Goal: Transaction & Acquisition: Purchase product/service

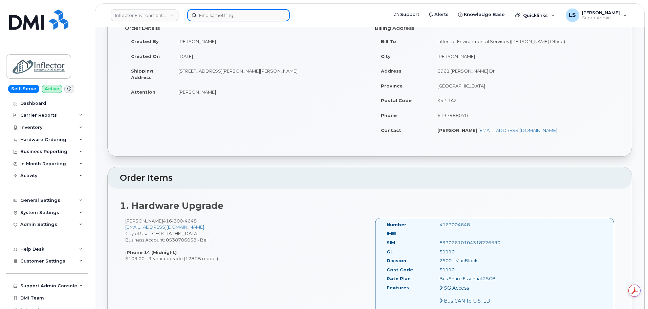
click at [233, 13] on input at bounding box center [238, 15] width 103 height 12
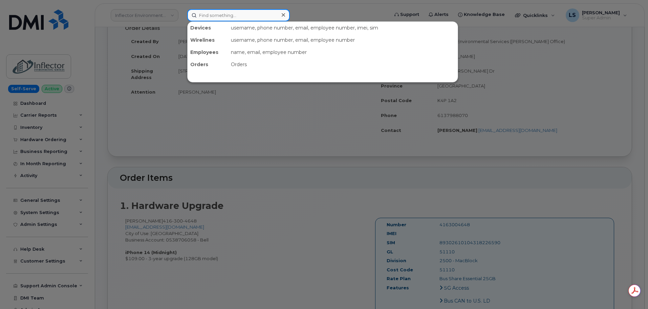
paste input "64388"
type input "64388"
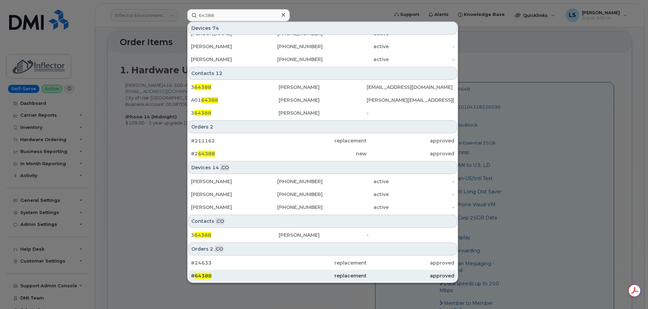
drag, startPoint x: 226, startPoint y: 277, endPoint x: 222, endPoint y: 275, distance: 4.9
click at [226, 277] on div "# 64388" at bounding box center [235, 275] width 88 height 7
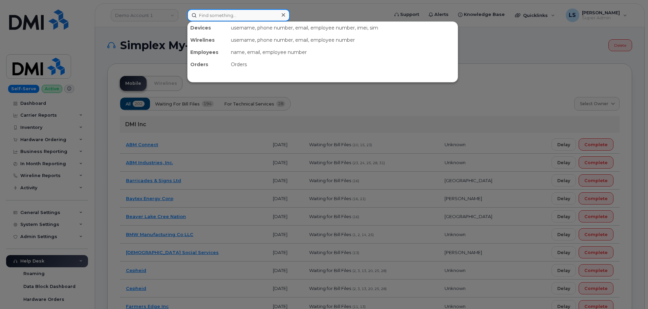
click at [224, 12] on input at bounding box center [238, 15] width 103 height 12
paste input "402-639-8445"
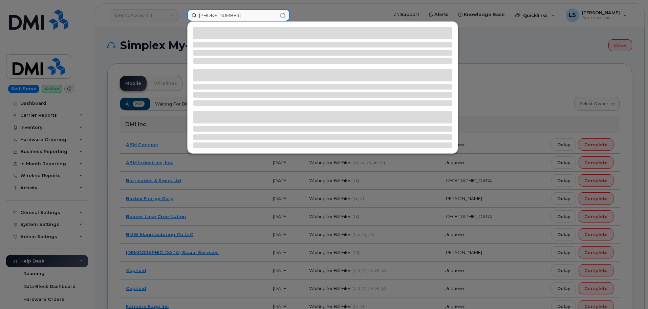
type input "402-639-8445"
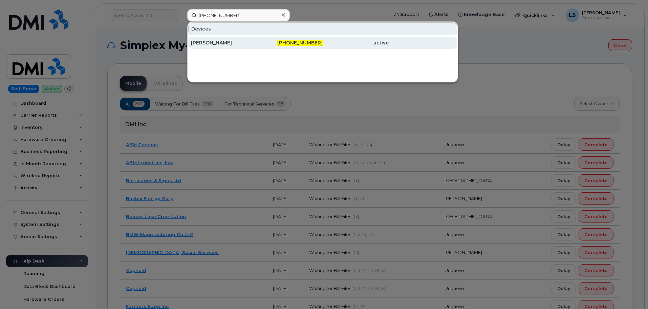
click at [203, 46] on div "[PERSON_NAME]" at bounding box center [224, 43] width 66 height 12
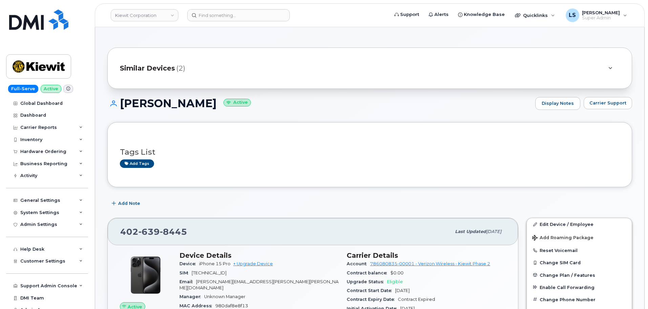
scroll to position [34, 0]
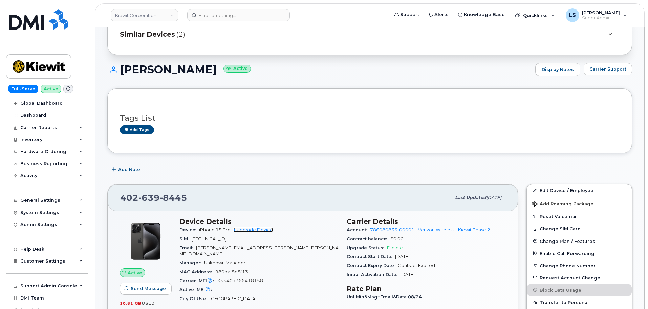
click at [257, 230] on link "+ Upgrade Device" at bounding box center [253, 229] width 40 height 5
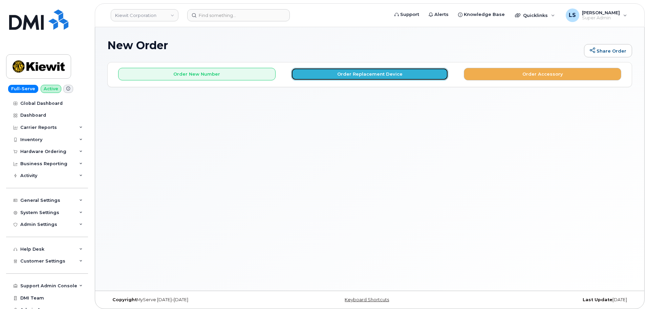
click at [329, 77] on button "Order Replacement Device" at bounding box center [370, 74] width 158 height 13
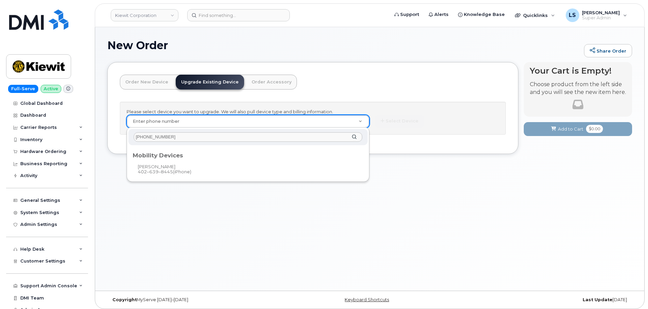
type input "402-639-8445"
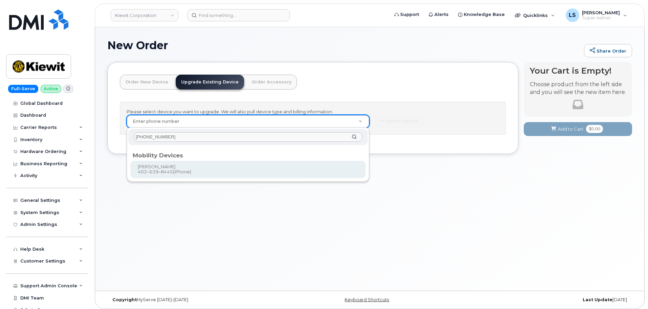
type input "1167712"
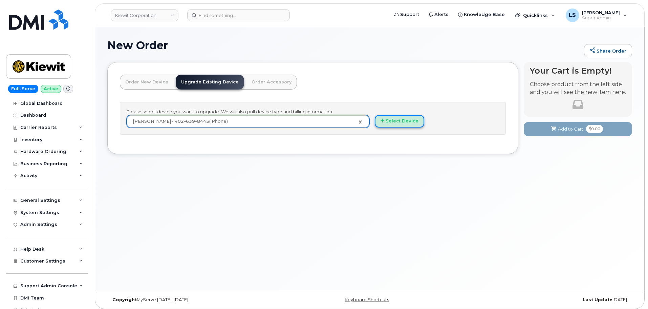
click at [404, 122] on button "Select Device" at bounding box center [399, 121] width 49 height 13
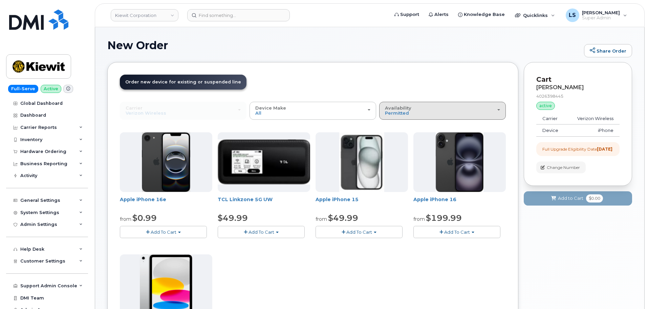
drag, startPoint x: 410, startPoint y: 116, endPoint x: 405, endPoint y: 126, distance: 10.8
click at [409, 117] on button "Availability Permitted All" at bounding box center [442, 111] width 127 height 18
click at [400, 138] on div "All" at bounding box center [442, 137] width 123 height 8
click at [395, 117] on button "Availability Permitted All" at bounding box center [442, 111] width 127 height 18
click at [392, 135] on label "All" at bounding box center [388, 137] width 14 height 8
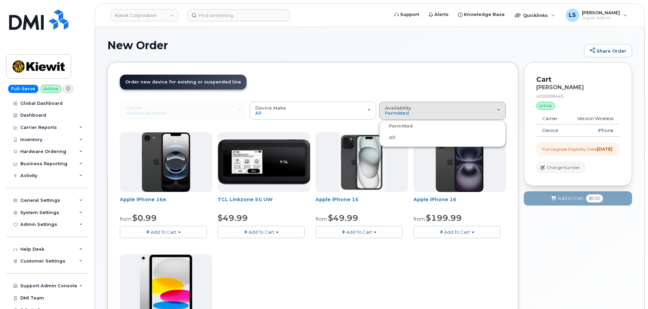
click at [0, 0] on input "All" at bounding box center [0, 0] width 0 height 0
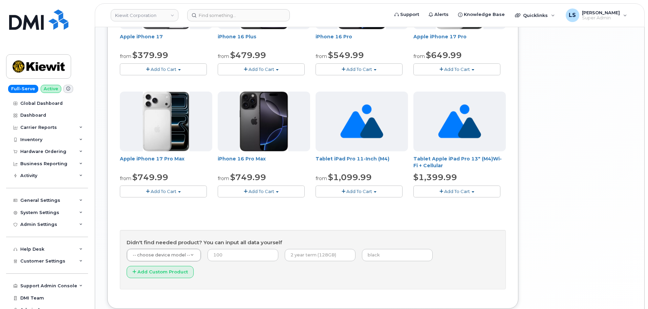
scroll to position [271, 0]
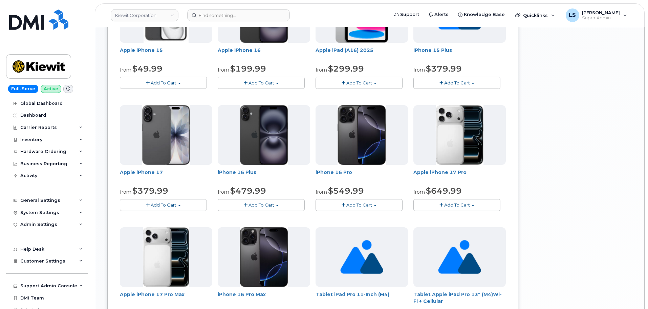
click at [456, 205] on span "Add To Cart" at bounding box center [457, 204] width 26 height 5
click at [451, 215] on link "$649.99 - 2 Year Upgrade(256GB)" at bounding box center [460, 217] width 90 height 8
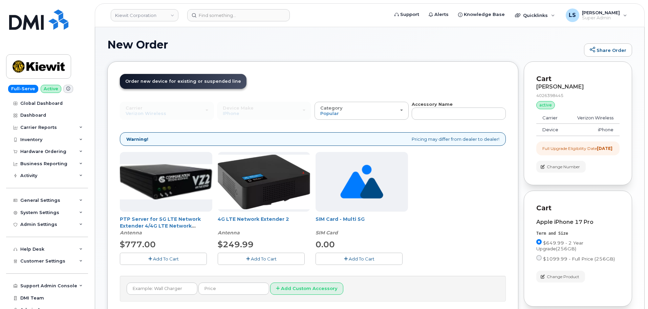
scroll to position [0, 0]
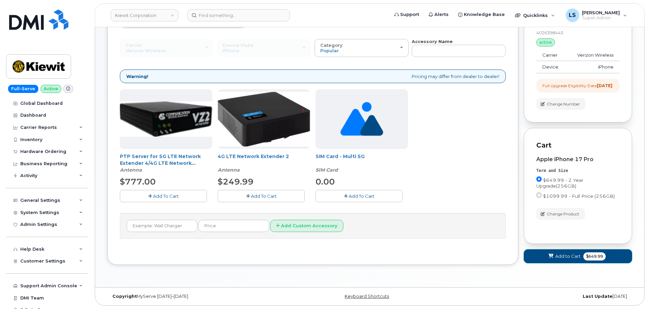
click at [551, 256] on icon at bounding box center [551, 256] width 5 height 4
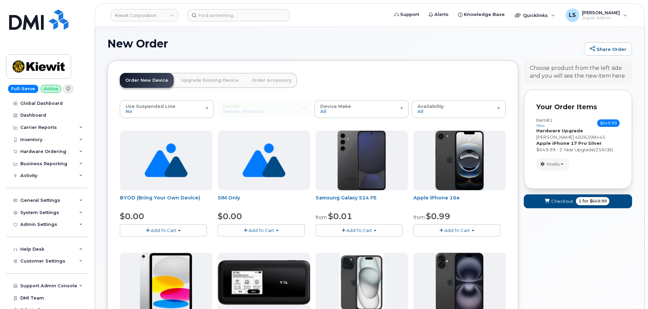
scroll to position [1, 0]
click at [561, 202] on span "Checkout" at bounding box center [562, 201] width 22 height 6
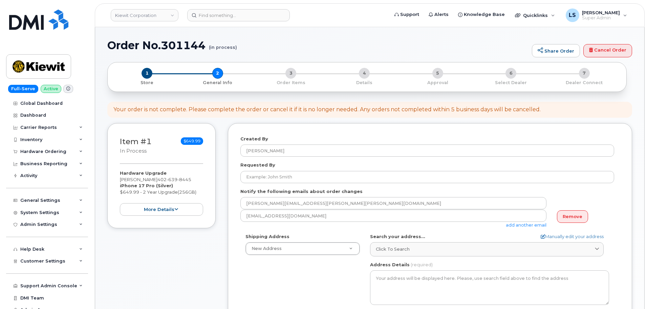
select select
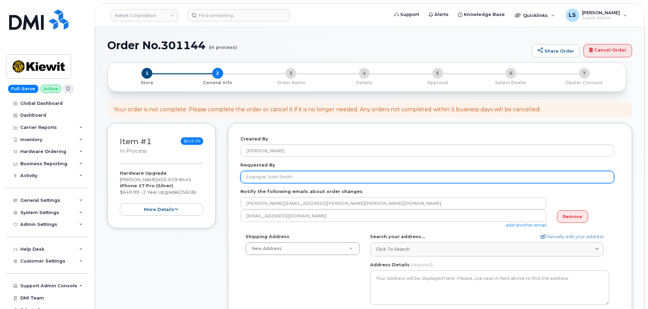
click at [266, 178] on input "Requested By" at bounding box center [428, 177] width 374 height 12
paste input "[PERSON_NAME]"
type input "[PERSON_NAME]"
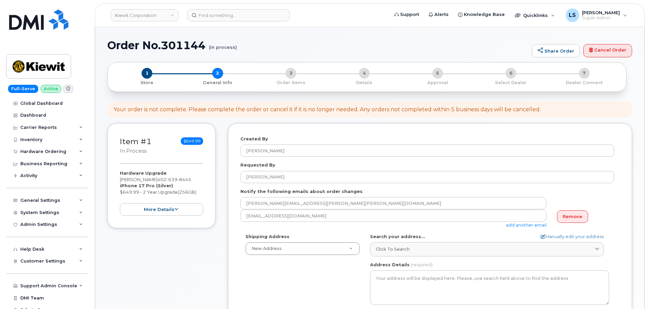
click at [226, 260] on div "Item #1 in process $649.99 Hardware Upgrade Chad Jessen 402 639 8445 iPhone 17 …" at bounding box center [369, 276] width 525 height 306
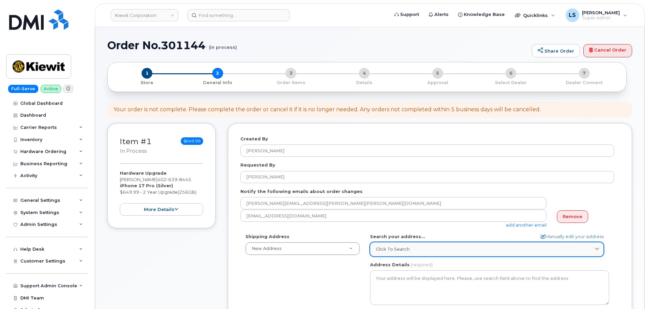
drag, startPoint x: 419, startPoint y: 254, endPoint x: 410, endPoint y: 254, distance: 9.1
click at [419, 254] on link "Click to search" at bounding box center [487, 249] width 234 height 14
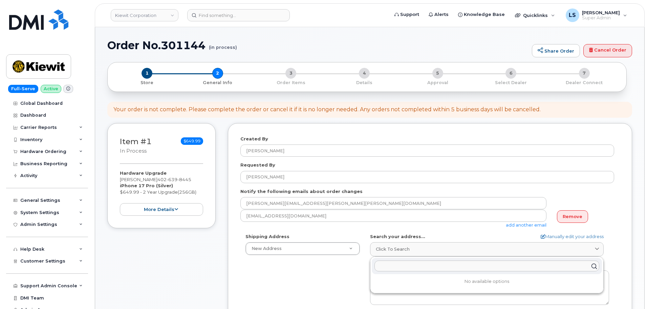
click at [403, 267] on input "text" at bounding box center [487, 265] width 225 height 11
paste input "1550 Mike Fahey St, Omaha NE 68102"
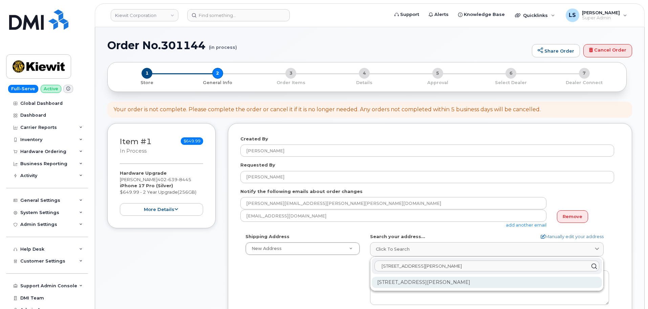
type input "1550 Mike Fahey St, Omaha NE 68102"
click at [401, 283] on div "1550 Mike Fahey St Omaha NE 68102-4722" at bounding box center [487, 281] width 230 height 11
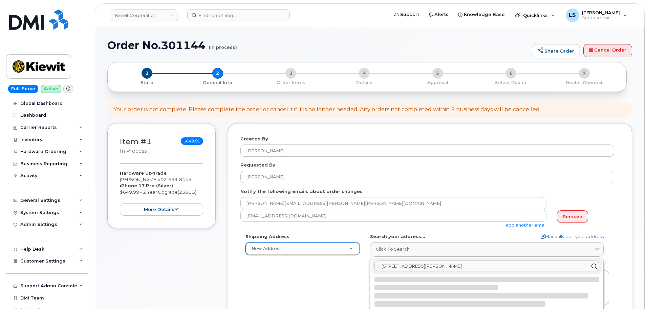
select select
type textarea "1550 Mike Fahey St OMAHA NE 68102-4722 UNITED STATES"
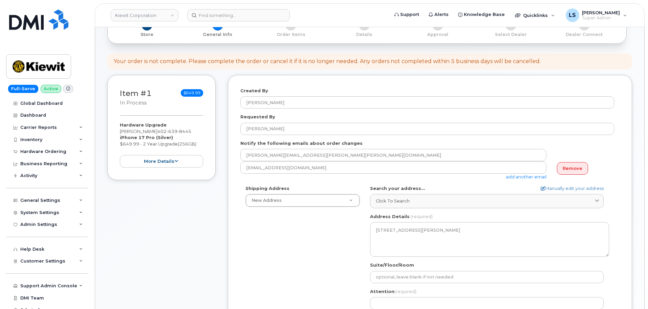
scroll to position [169, 0]
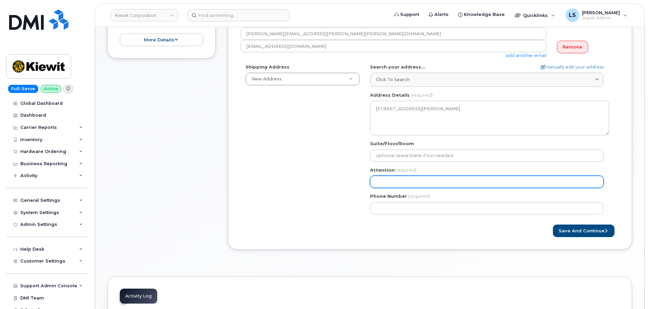
click at [382, 181] on input "Attention (required)" at bounding box center [487, 181] width 234 height 12
paste input "Amanda.Reidler"
select select
type input "Amanda.Reidler"
click at [396, 184] on input "Amanda.Reidler" at bounding box center [487, 181] width 234 height 12
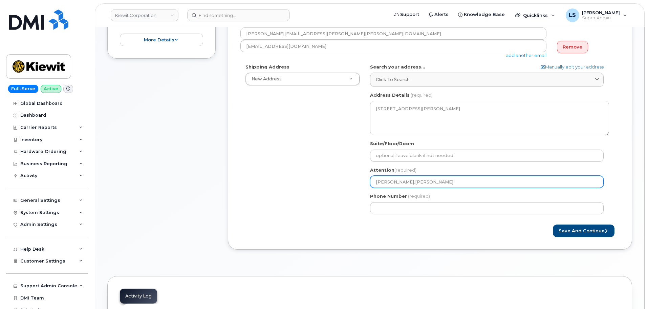
select select
type input "AmandaReidler"
select select
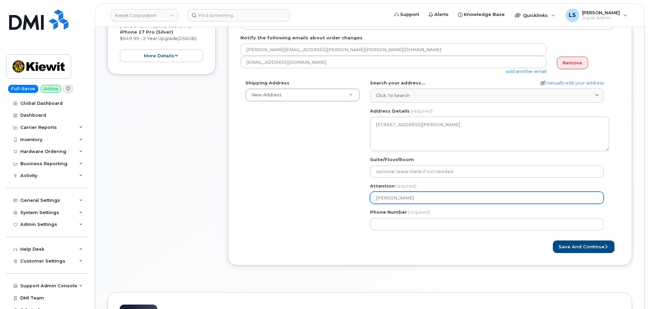
scroll to position [34, 0]
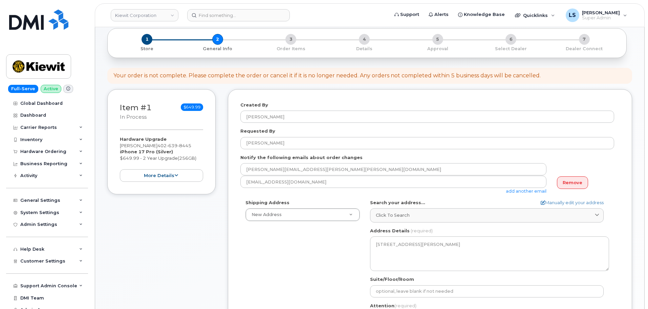
type input "[PERSON_NAME]"
drag, startPoint x: 184, startPoint y: 143, endPoint x: 150, endPoint y: 145, distance: 34.6
click at [150, 145] on div "Hardware Upgrade Chad Jessen 402 639 8445 iPhone 17 Pro (Silver) $649.99 - 2 Ye…" at bounding box center [161, 159] width 83 height 46
copy span "402 639 8445"
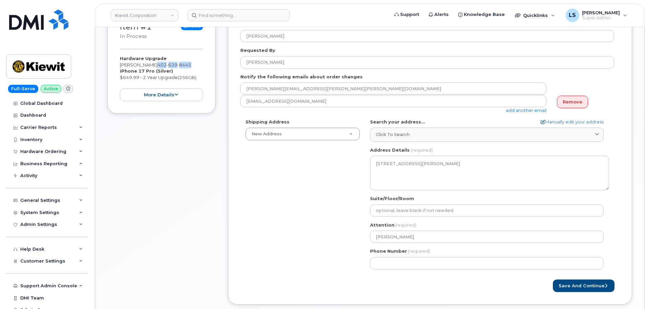
scroll to position [203, 0]
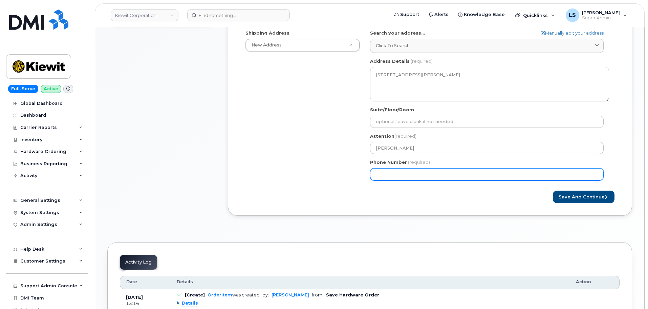
click at [413, 173] on input "Phone Number" at bounding box center [487, 174] width 234 height 12
paste input "4026398445"
select select
type input "4026398445"
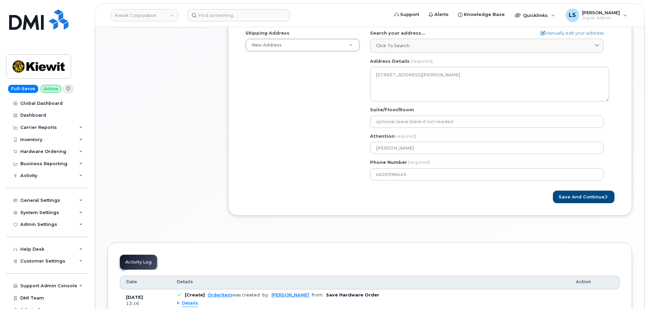
drag, startPoint x: 423, startPoint y: 211, endPoint x: 441, endPoint y: 211, distance: 18.3
click at [423, 211] on div "Created By Luke Shomaker Requested By Amanda Jones Notify the following emails …" at bounding box center [430, 68] width 404 height 296
click at [590, 195] on button "Save and Continue" at bounding box center [584, 196] width 62 height 13
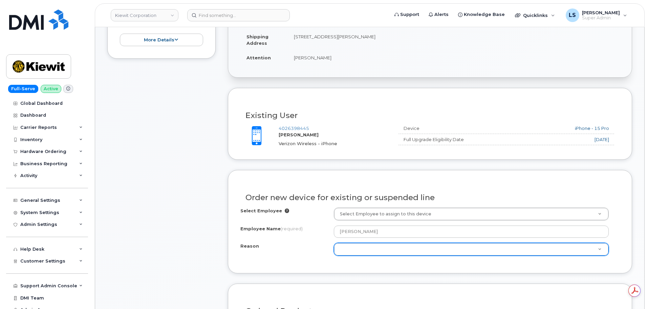
click at [352, 243] on div "Reason Reason" at bounding box center [471, 249] width 275 height 13
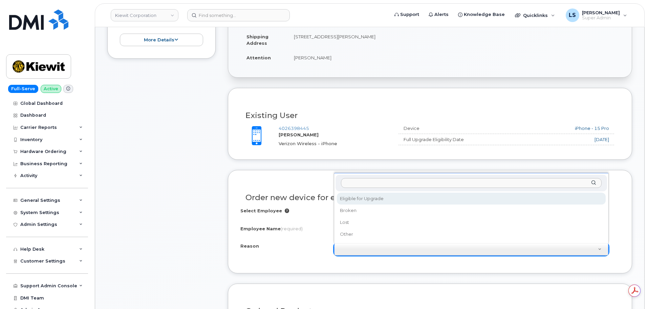
drag, startPoint x: 343, startPoint y: 197, endPoint x: 292, endPoint y: 208, distance: 52.2
select select "eligible_for_upgrade"
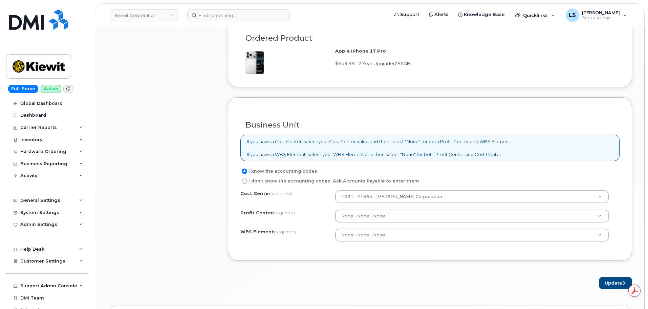
scroll to position [474, 0]
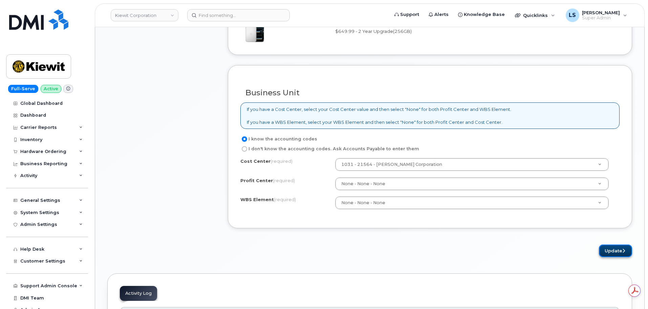
click at [603, 249] on button "Update" at bounding box center [615, 250] width 33 height 13
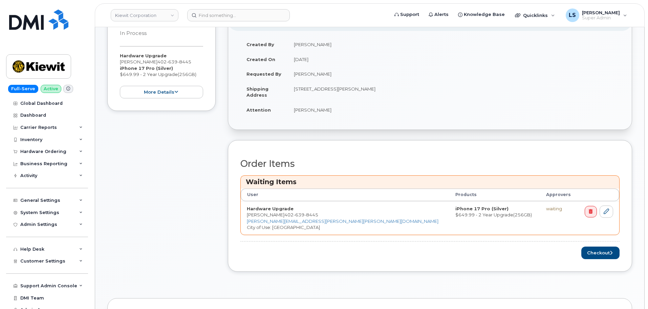
scroll to position [169, 0]
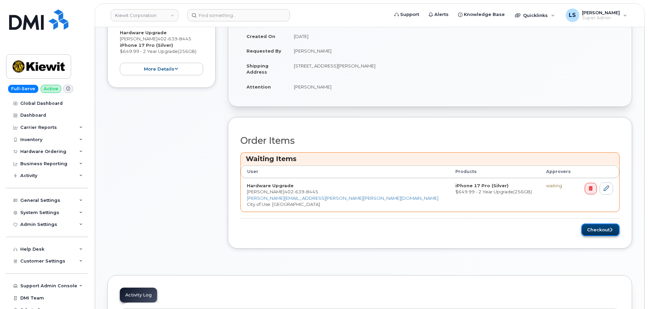
click at [604, 231] on button "Checkout" at bounding box center [601, 229] width 38 height 13
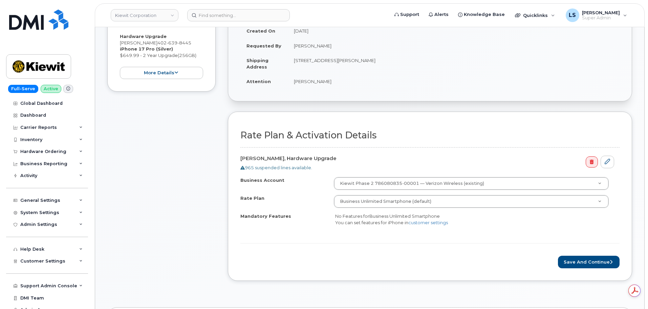
scroll to position [135, 0]
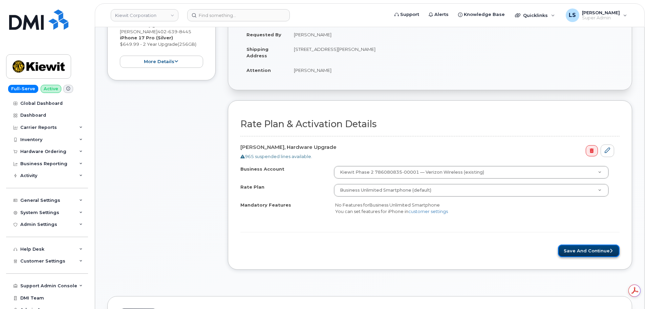
drag, startPoint x: 582, startPoint y: 251, endPoint x: 577, endPoint y: 251, distance: 5.4
click at [582, 251] on button "Save and Continue" at bounding box center [589, 250] width 62 height 13
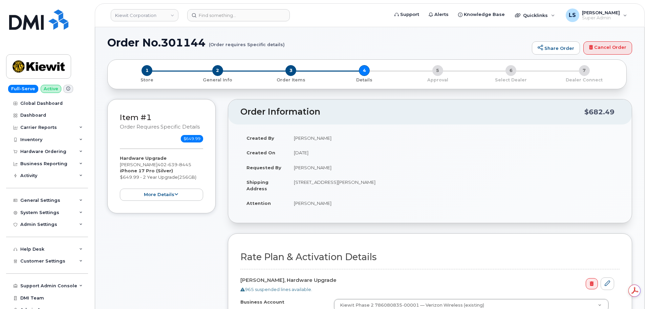
scroll to position [0, 0]
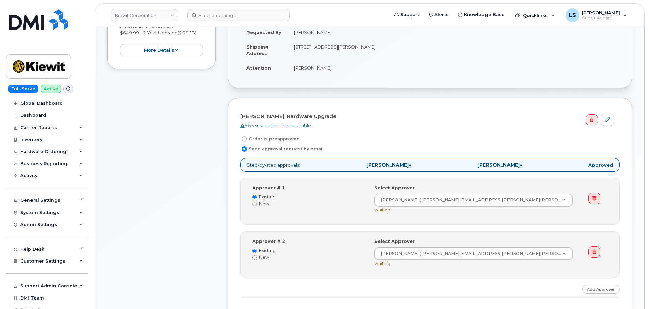
scroll to position [169, 0]
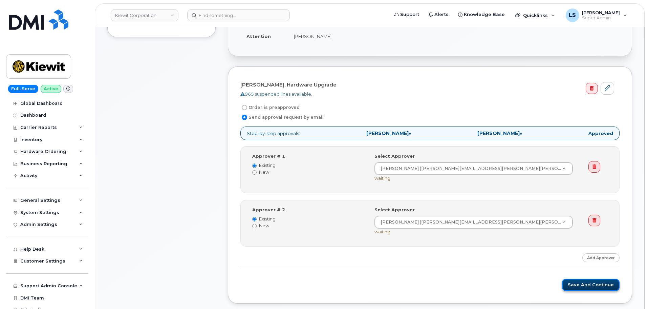
click at [592, 289] on button "Save and Continue" at bounding box center [591, 284] width 58 height 13
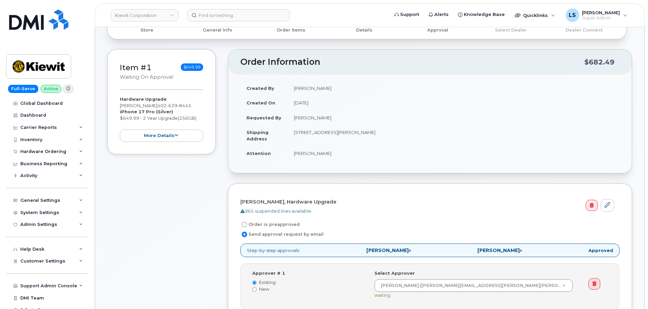
scroll to position [0, 0]
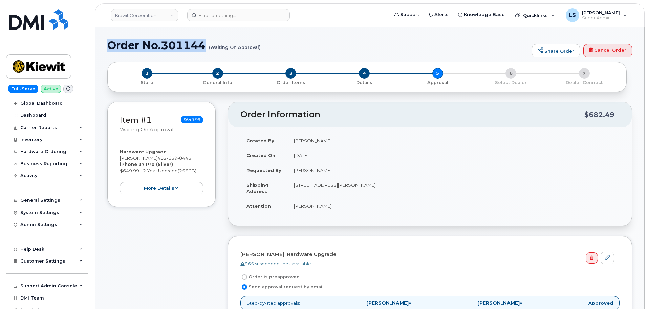
drag, startPoint x: 106, startPoint y: 48, endPoint x: 260, endPoint y: 48, distance: 154.1
copy h1 "Order No.301144"
click at [260, 46] on small "(Waiting On Approval)" at bounding box center [235, 44] width 52 height 11
drag, startPoint x: 110, startPoint y: 43, endPoint x: 259, endPoint y: 48, distance: 149.1
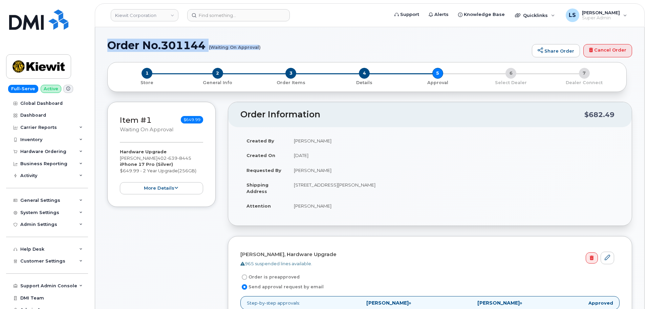
click at [259, 48] on h1 "Order No.301144 (Waiting On Approval)" at bounding box center [317, 45] width 421 height 12
copy h1 "Order No.301144 (Waiting On Approval"
